Goal: Obtain resource: Obtain resource

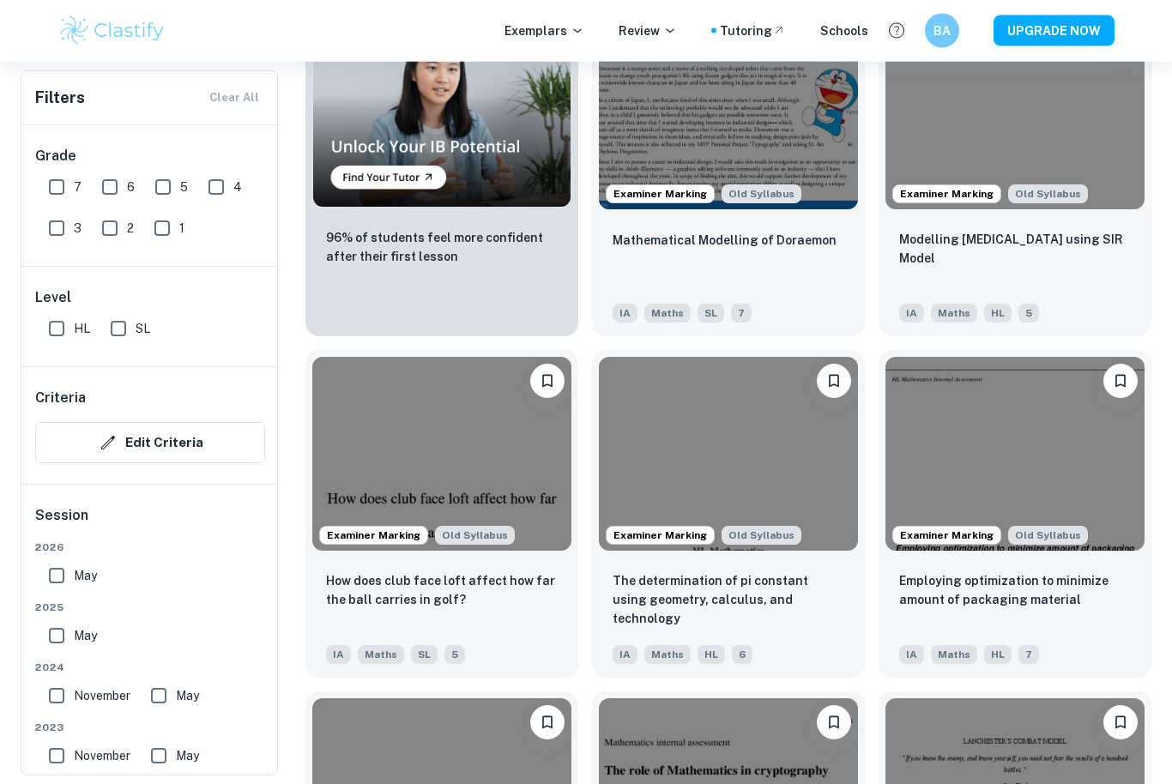
scroll to position [1302, 0]
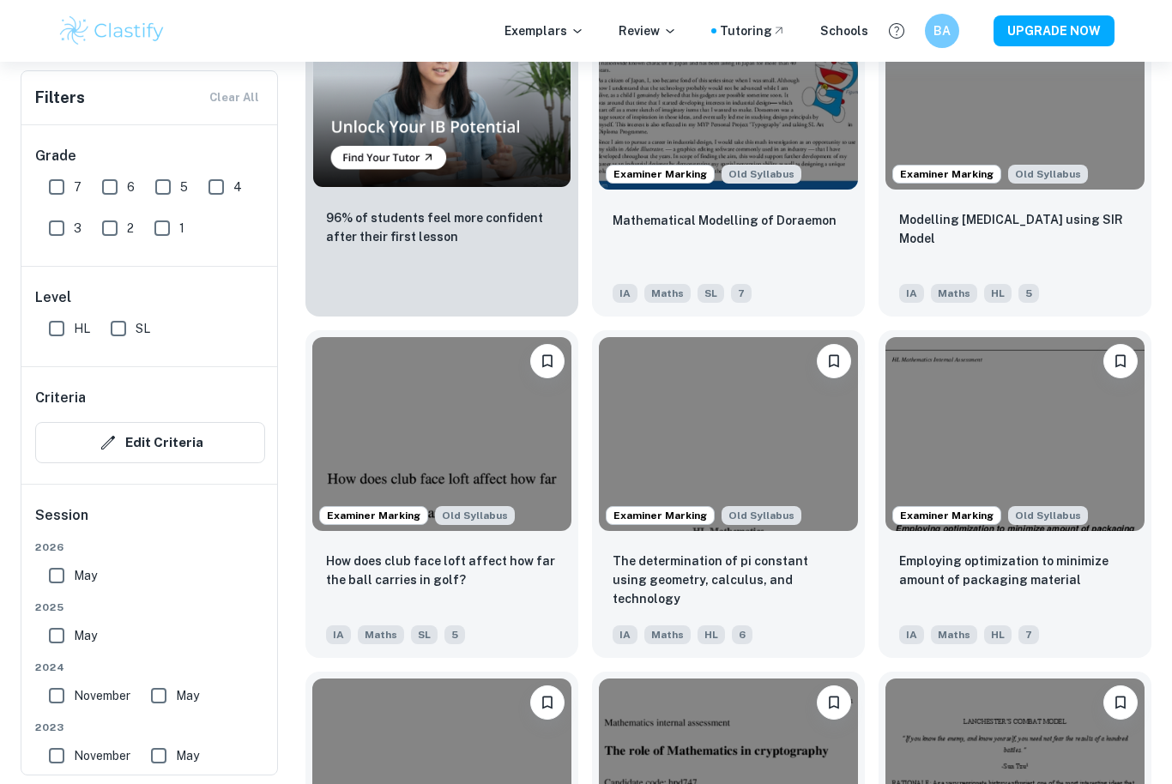
click at [70, 643] on input "May" at bounding box center [56, 636] width 34 height 34
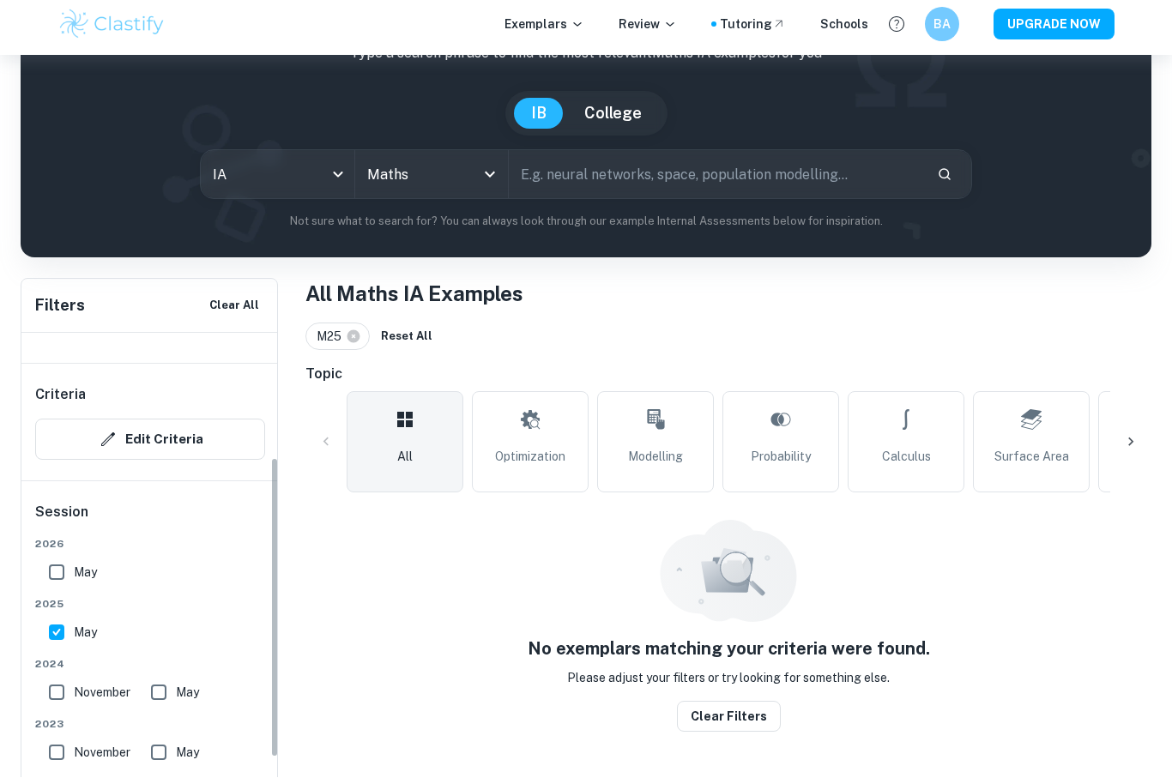
scroll to position [94, 0]
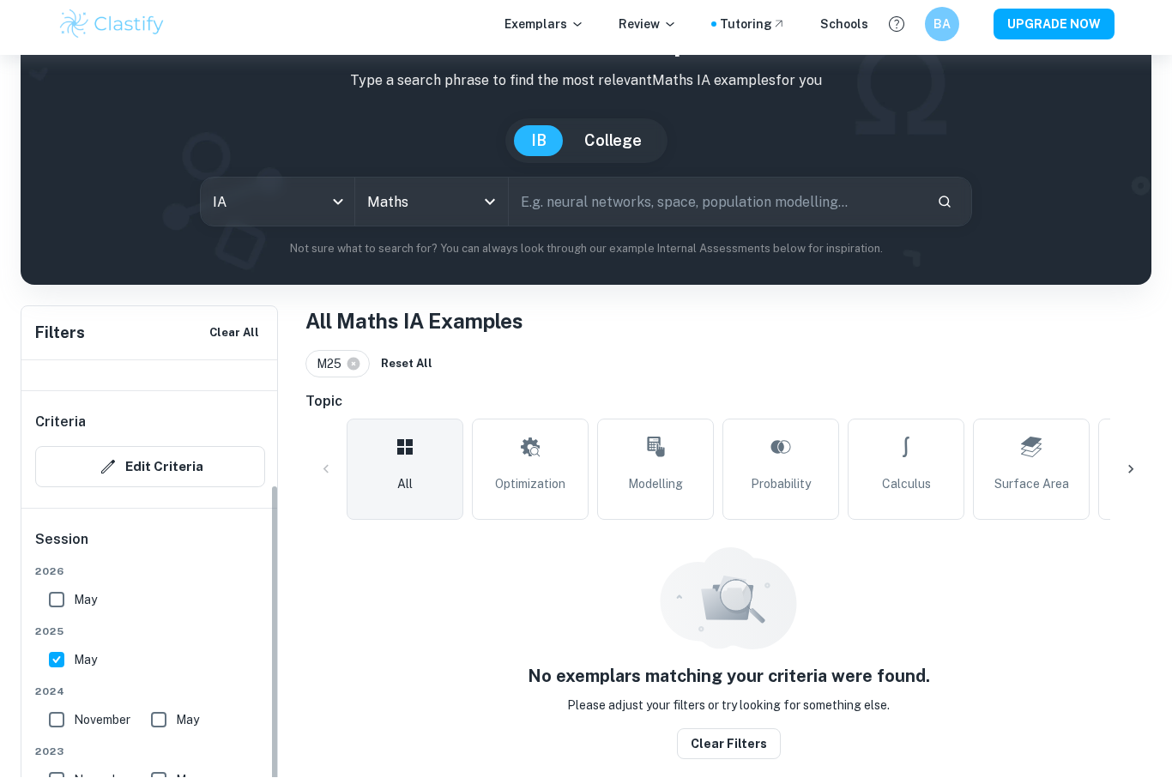
click at [59, 674] on input "May" at bounding box center [56, 667] width 34 height 34
checkbox input "false"
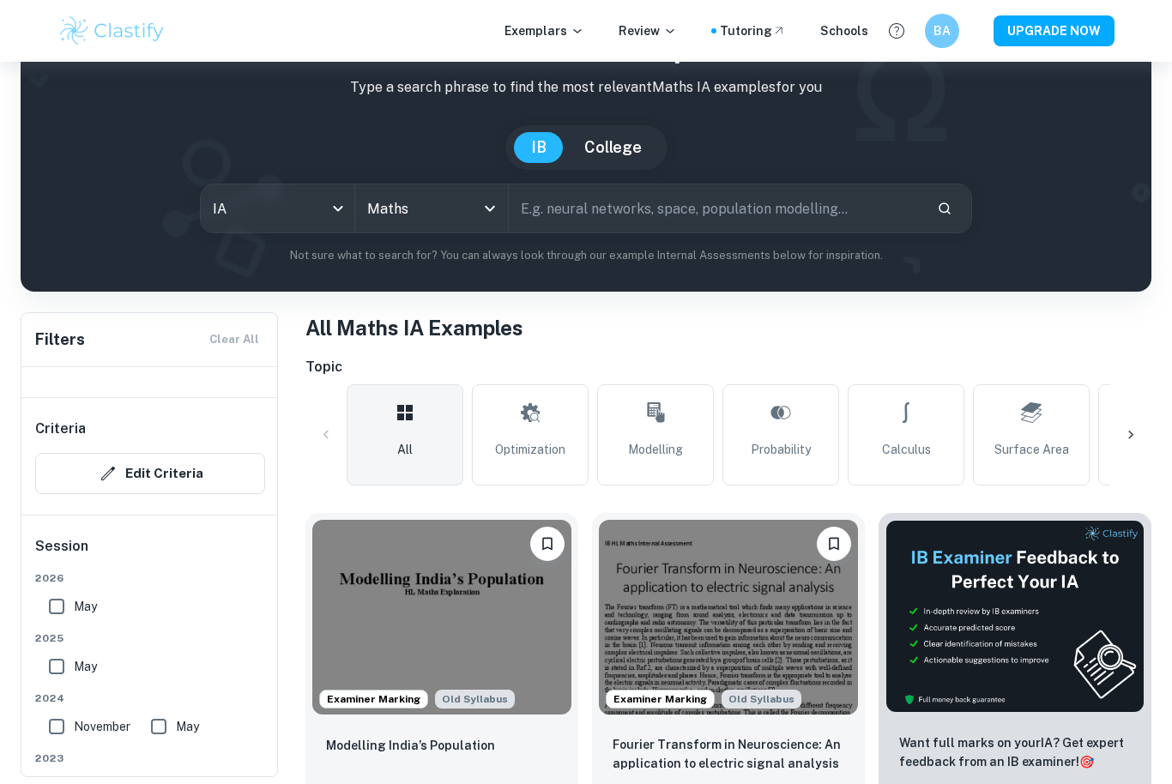
click at [65, 733] on input "November" at bounding box center [56, 727] width 34 height 34
checkbox input "true"
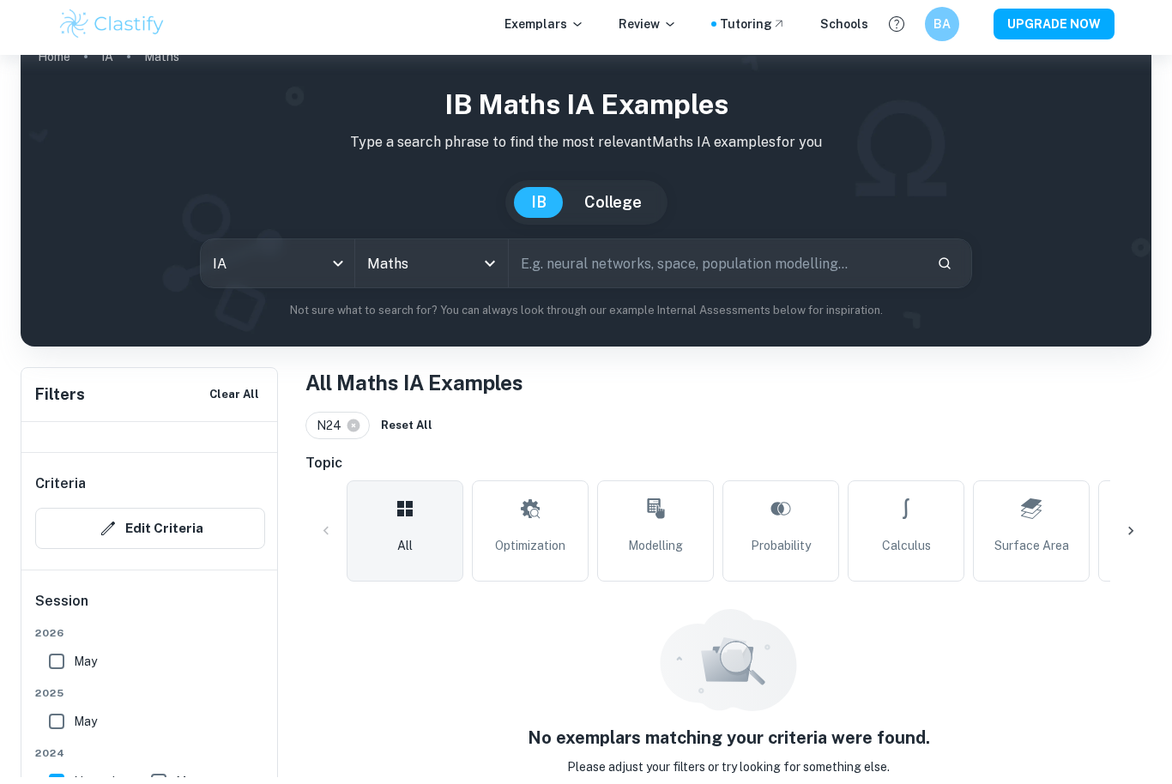
scroll to position [20, 0]
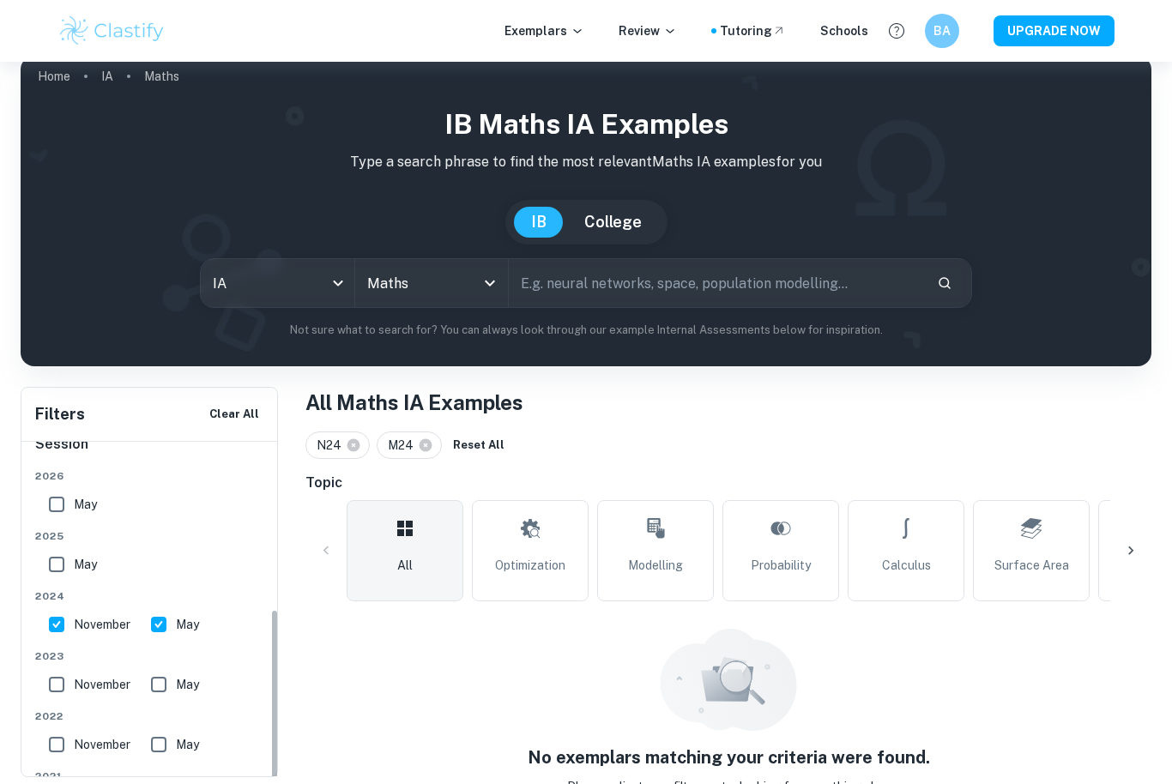
scroll to position [406, 0]
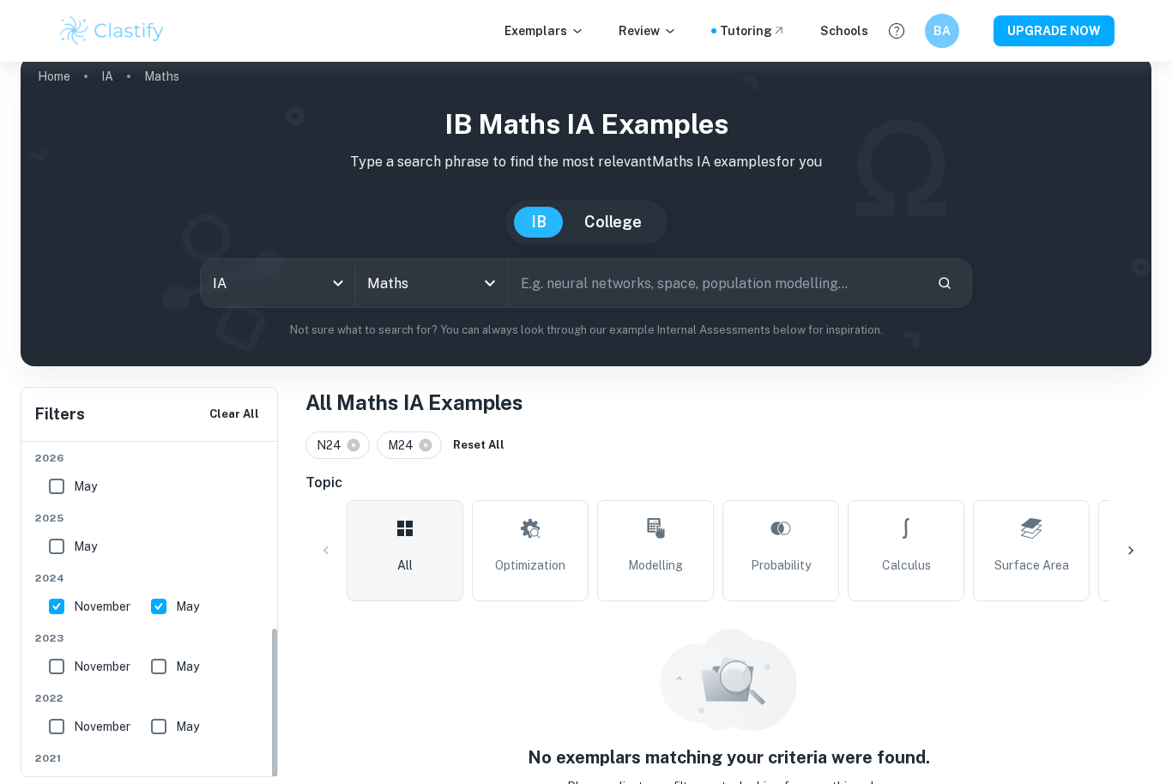
click at [165, 604] on input "May" at bounding box center [159, 606] width 34 height 34
checkbox input "false"
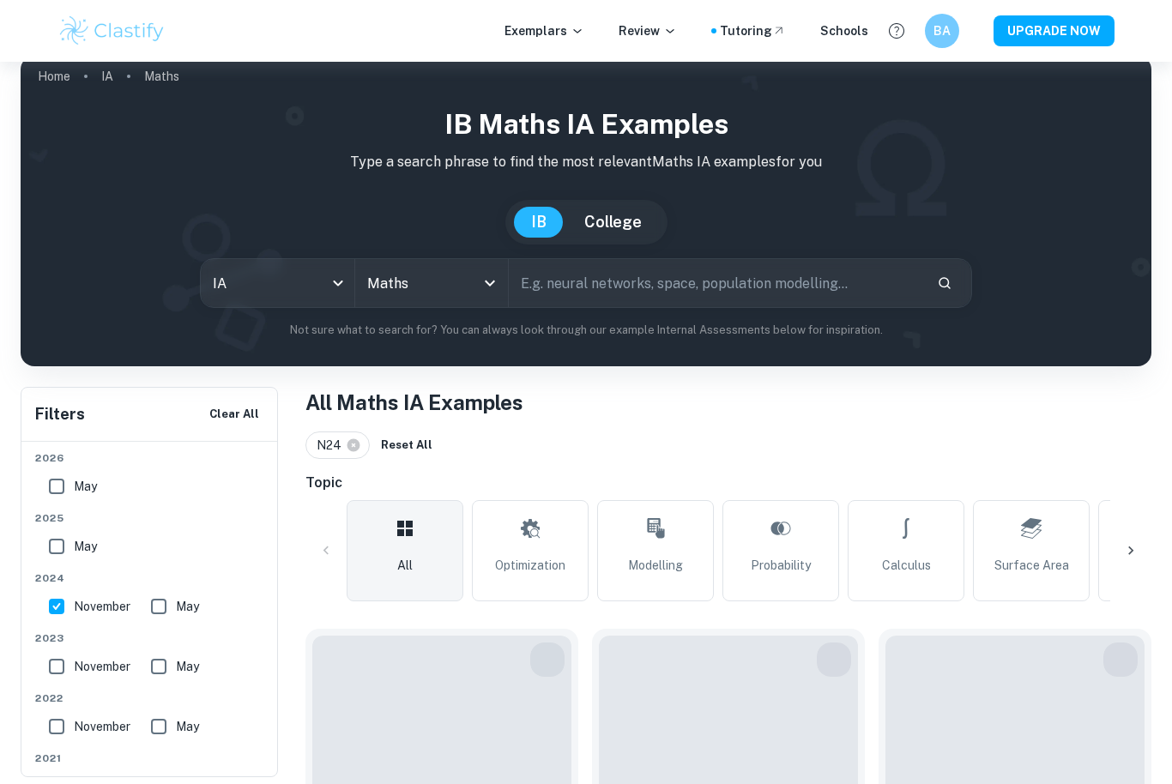
click at [56, 612] on input "November" at bounding box center [56, 606] width 34 height 34
checkbox input "false"
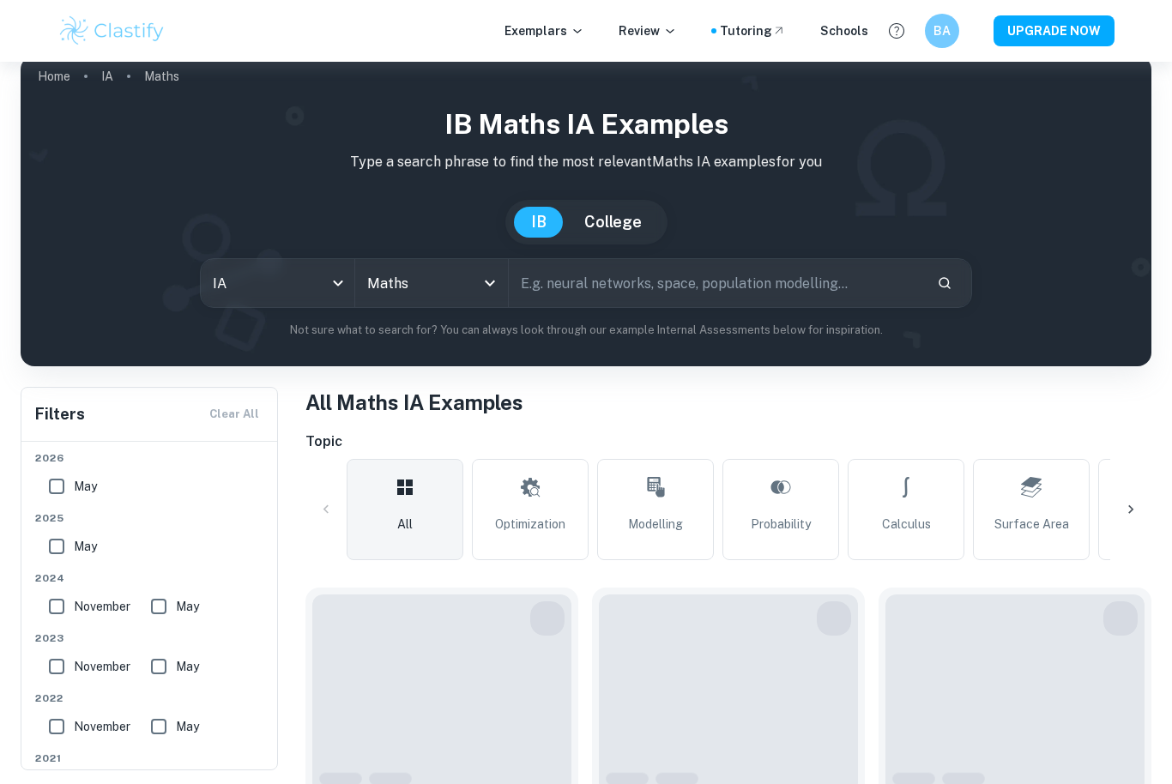
scroll to position [13, 0]
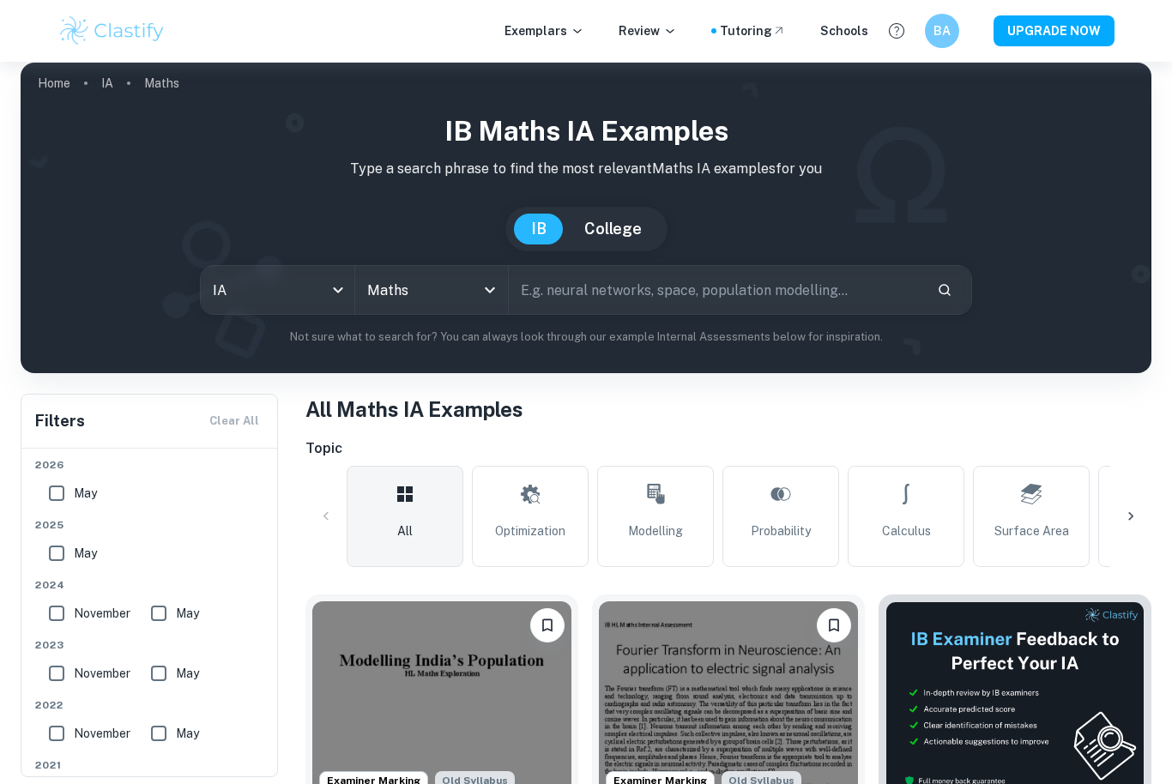
click at [66, 689] on input "November" at bounding box center [56, 673] width 34 height 34
checkbox input "true"
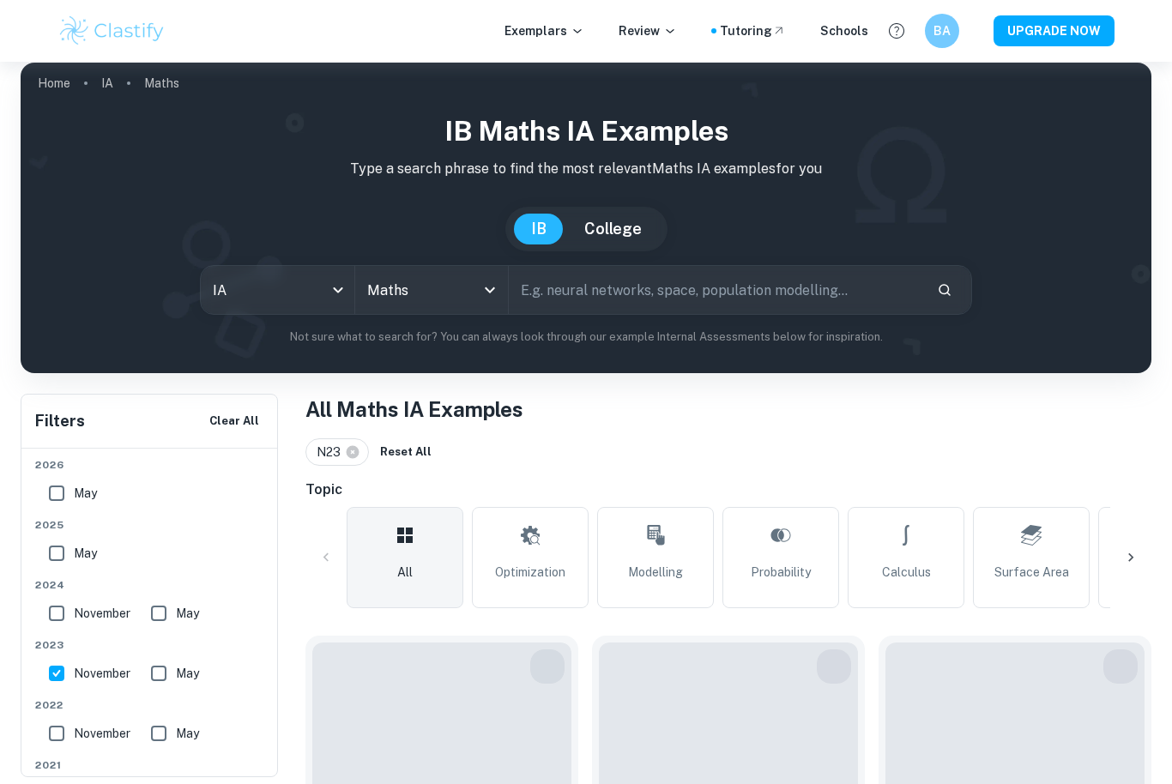
click at [169, 682] on input "May" at bounding box center [159, 673] width 34 height 34
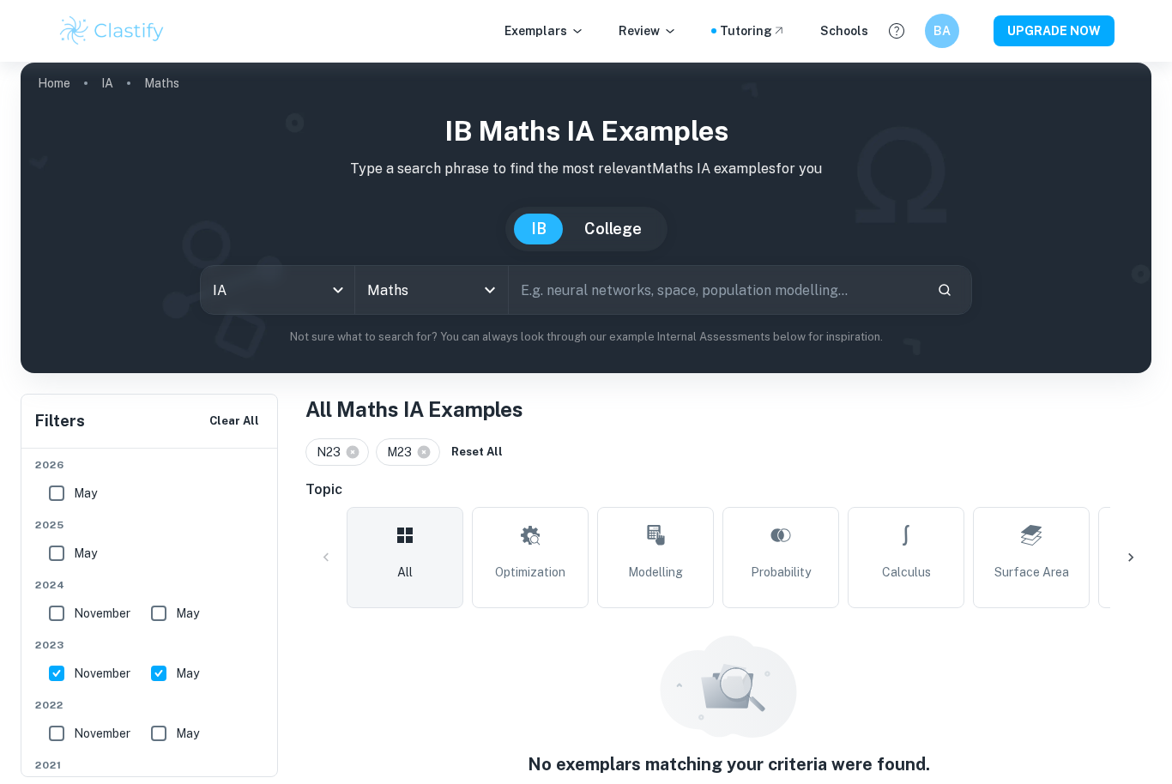
click at [162, 674] on input "May" at bounding box center [159, 673] width 34 height 34
checkbox input "false"
click at [59, 748] on input "November" at bounding box center [56, 733] width 34 height 34
checkbox input "true"
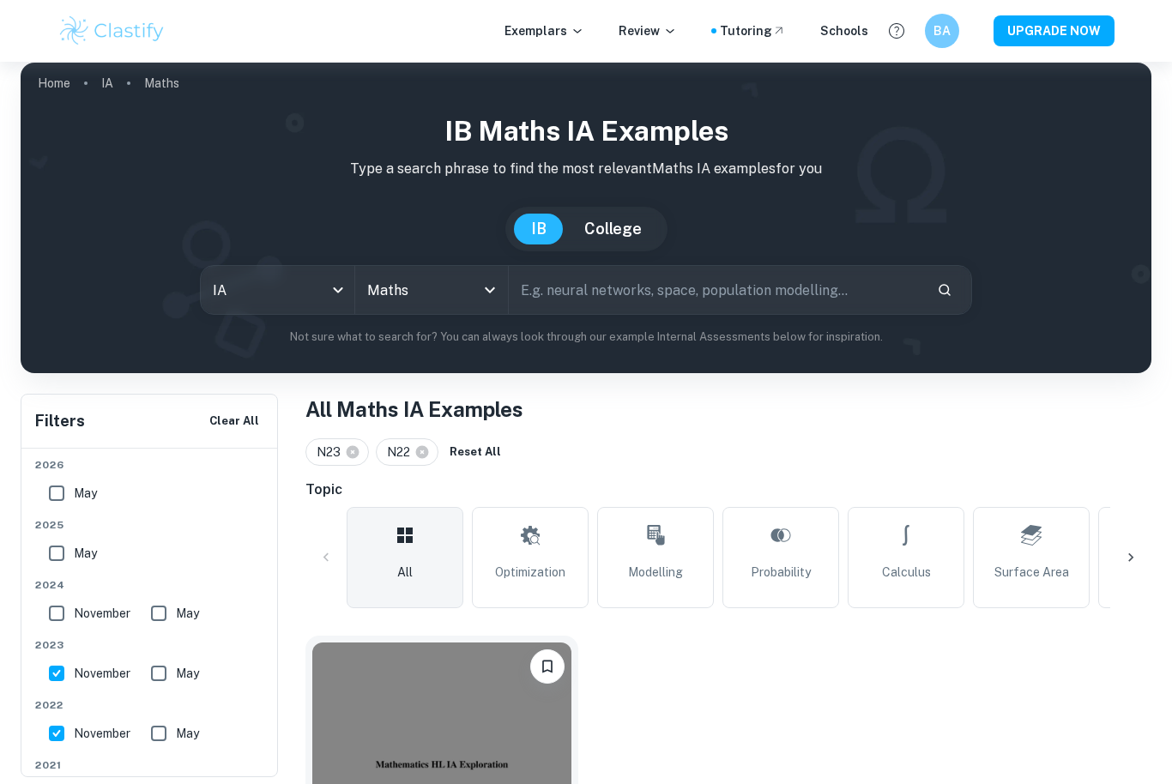
click at [166, 746] on input "May" at bounding box center [159, 733] width 34 height 34
checkbox input "true"
click at [64, 662] on input "November" at bounding box center [56, 673] width 34 height 34
checkbox input "false"
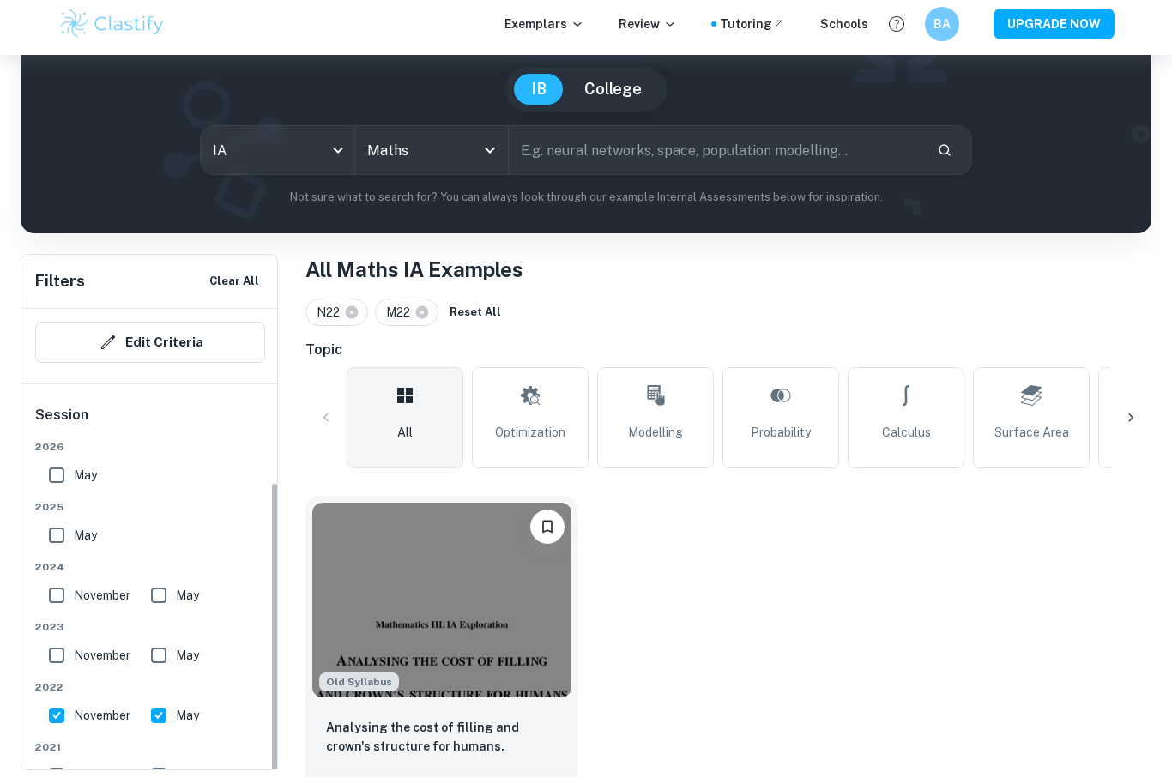
scroll to position [137, 0]
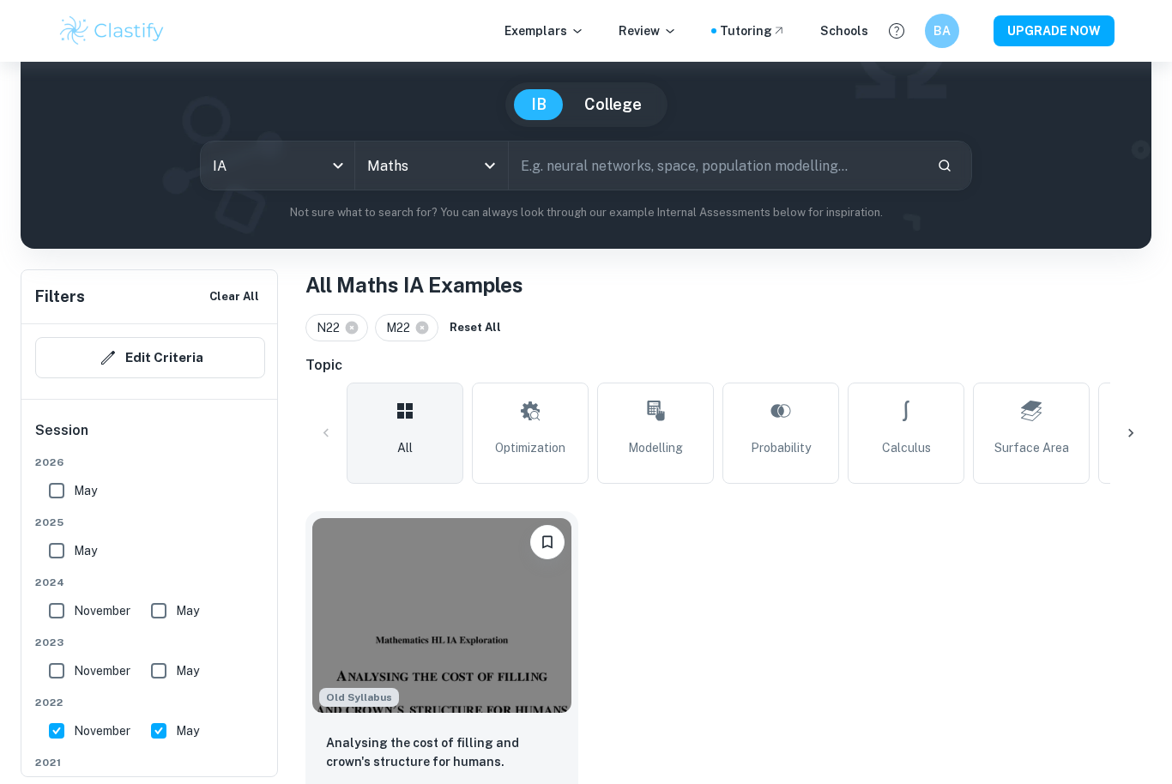
click at [545, 632] on img at bounding box center [441, 615] width 259 height 195
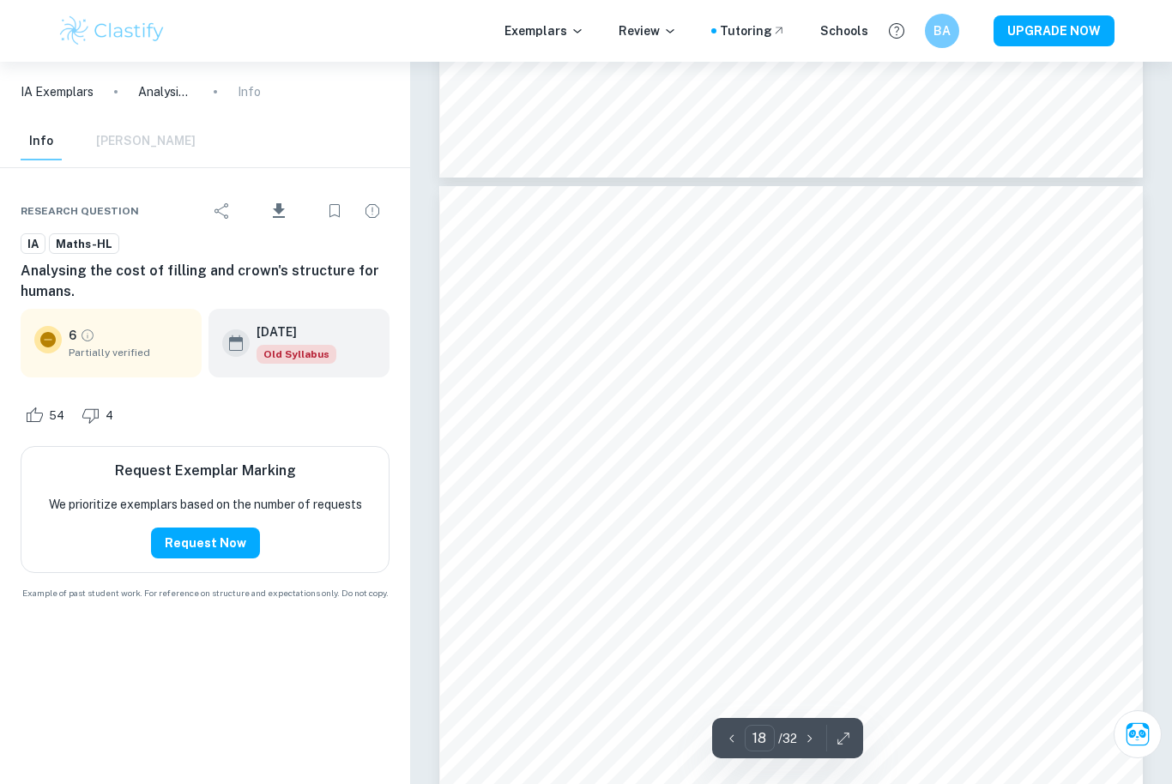
scroll to position [15957, 0]
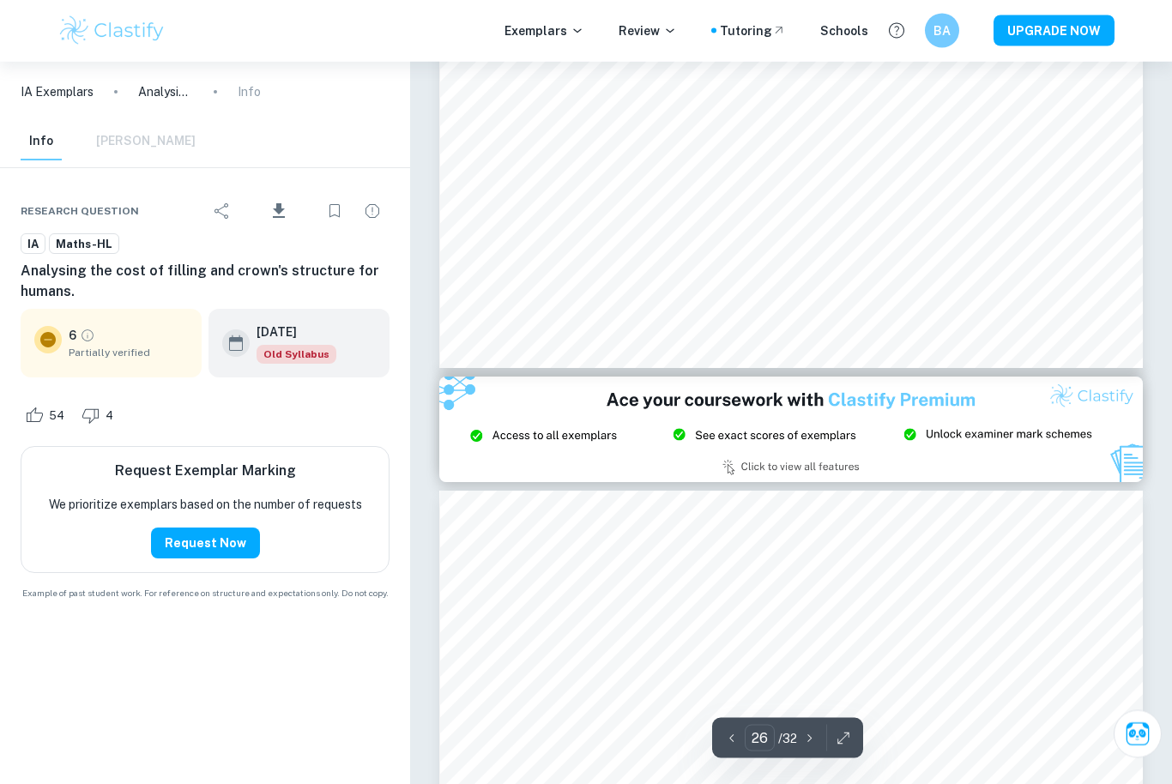
type input "27"
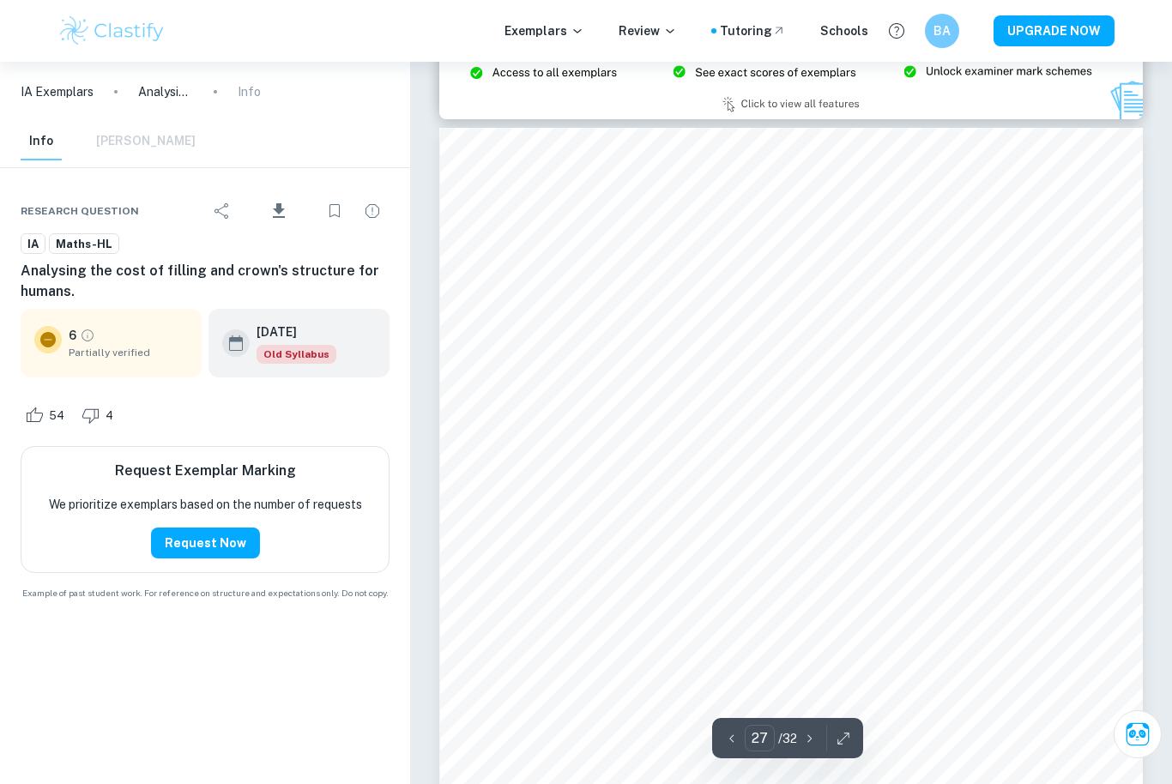
scroll to position [24507, 0]
